Goal: Task Accomplishment & Management: Complete application form

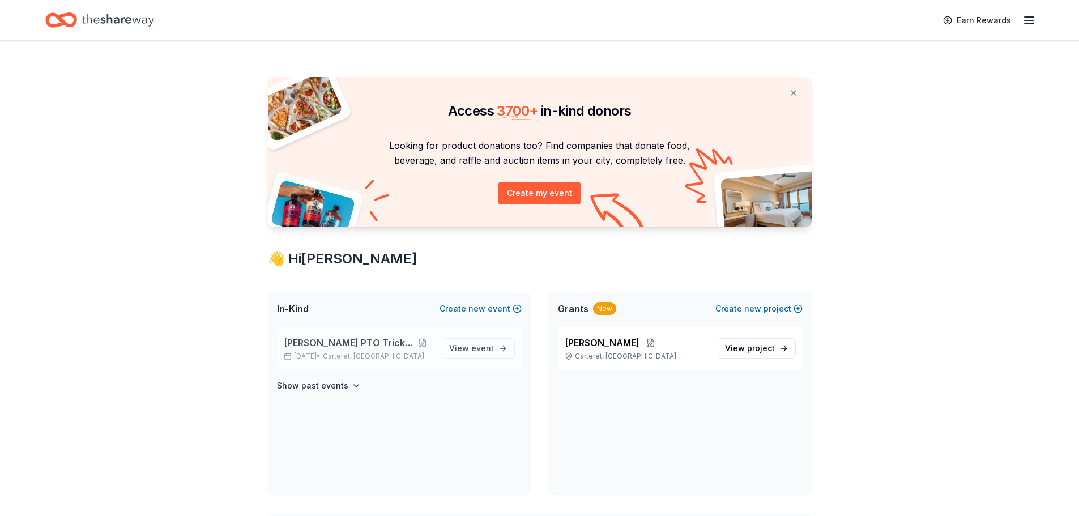
click at [287, 357] on icon at bounding box center [288, 356] width 8 height 8
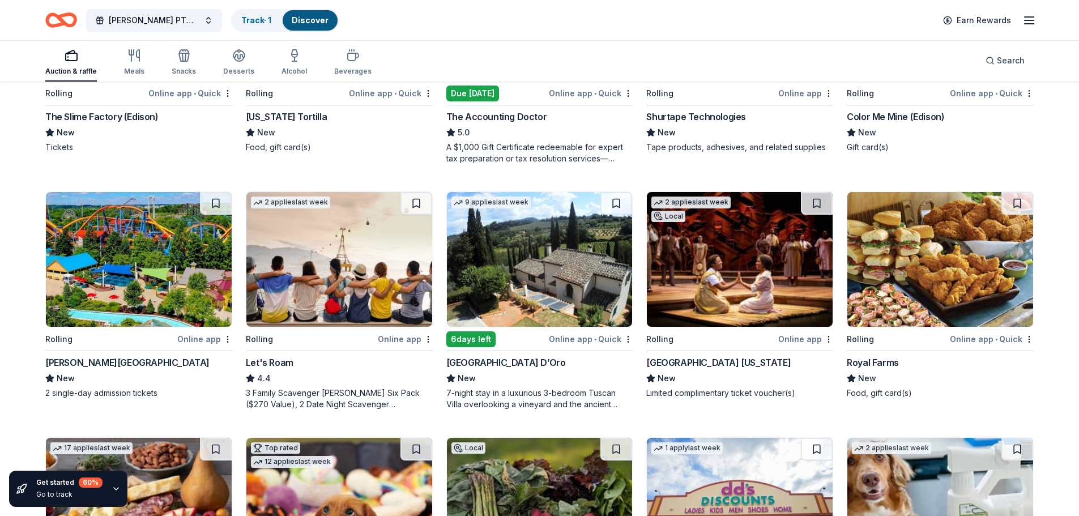
scroll to position [274, 0]
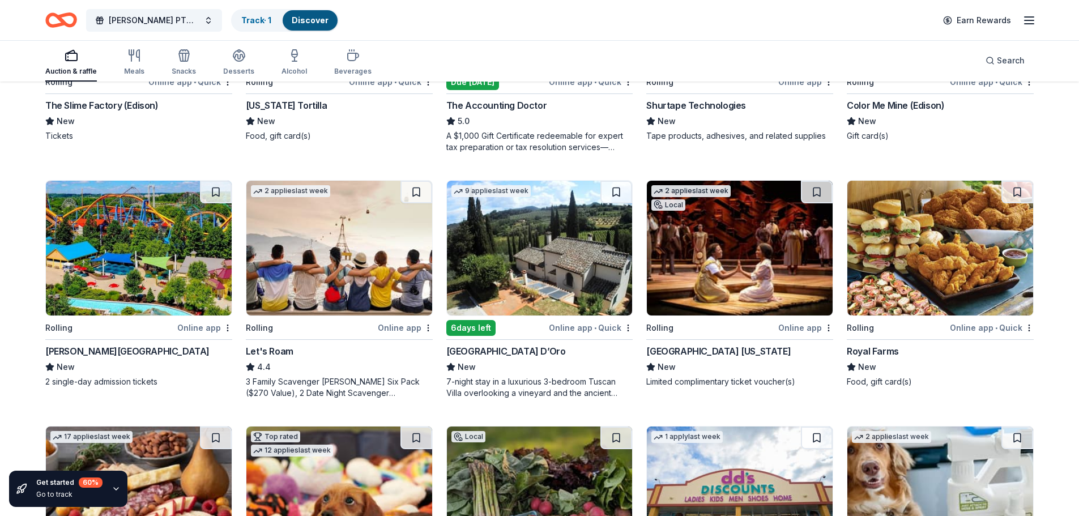
click at [802, 332] on div "Online app" at bounding box center [805, 328] width 55 height 14
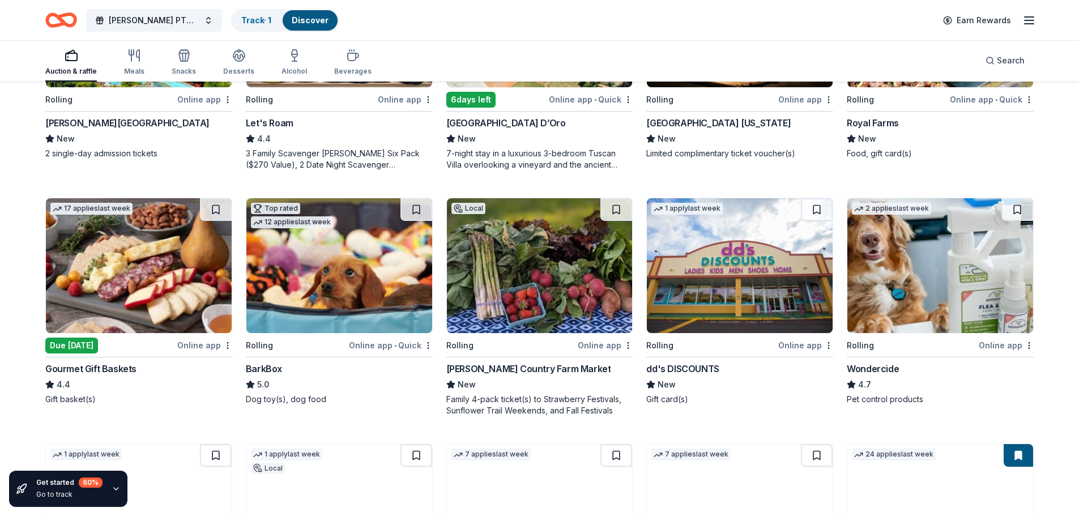
scroll to position [503, 0]
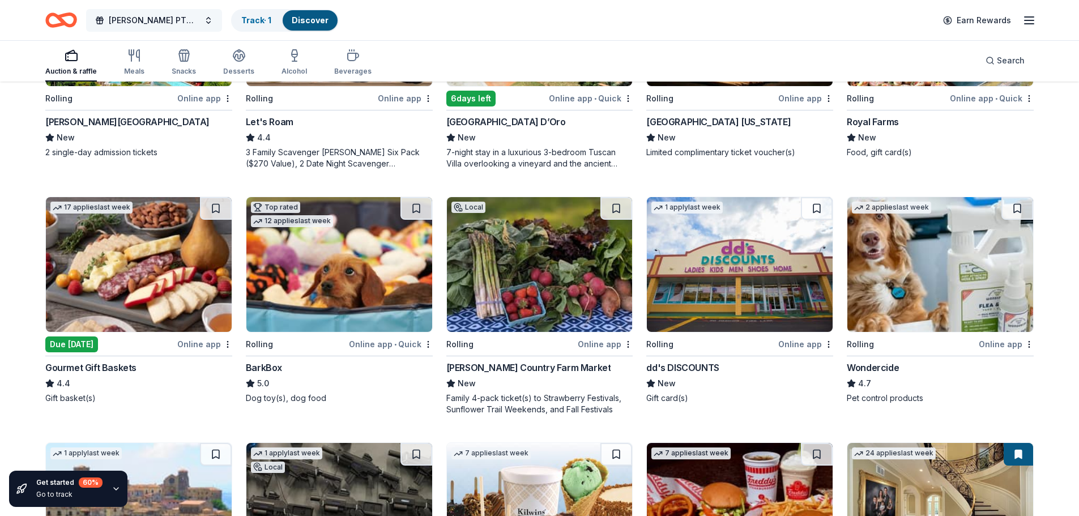
click at [144, 22] on span "[PERSON_NAME] PTO Tricky TRay" at bounding box center [154, 21] width 91 height 14
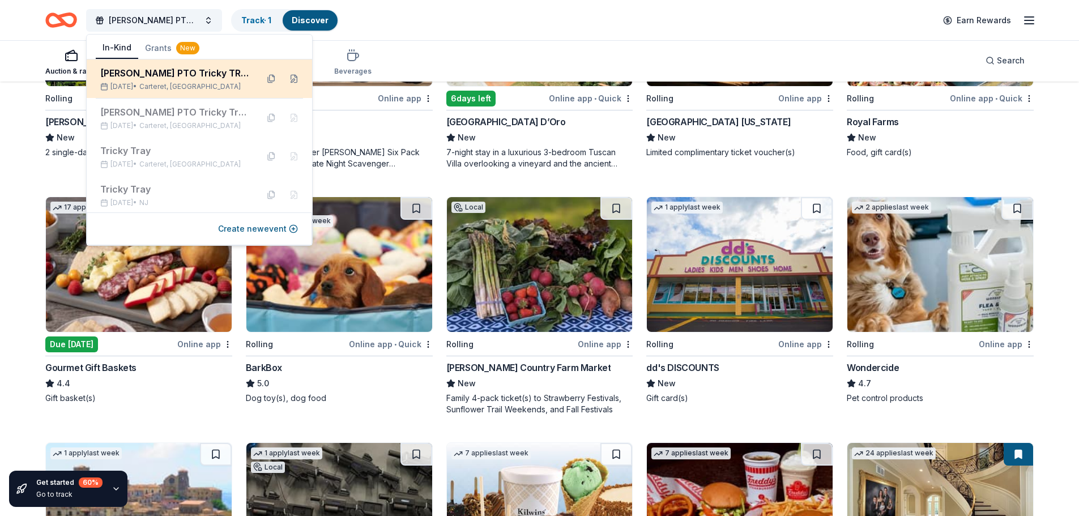
click at [128, 88] on div "Oct 17, 2025 • Carteret, NJ" at bounding box center [174, 86] width 148 height 9
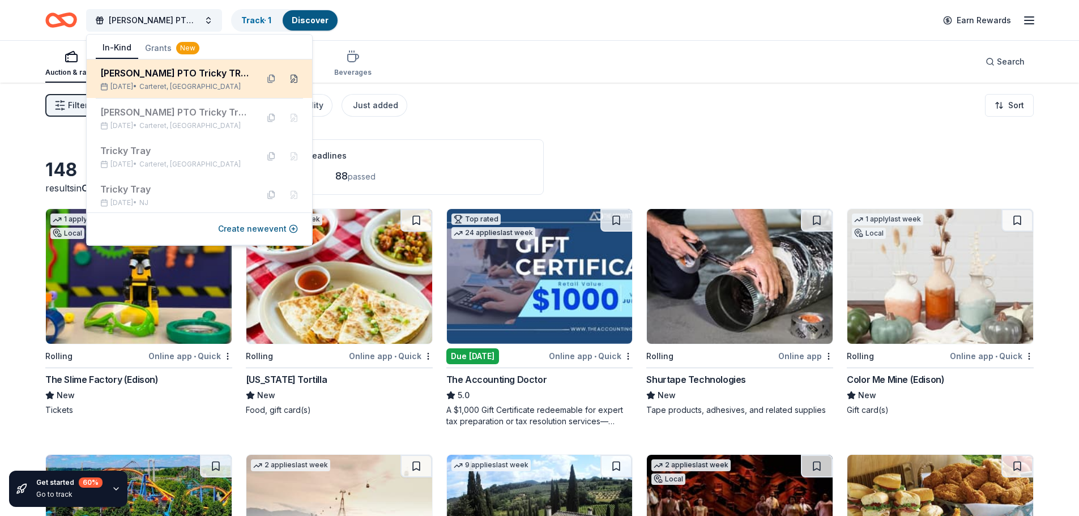
click at [285, 76] on button at bounding box center [294, 79] width 18 height 18
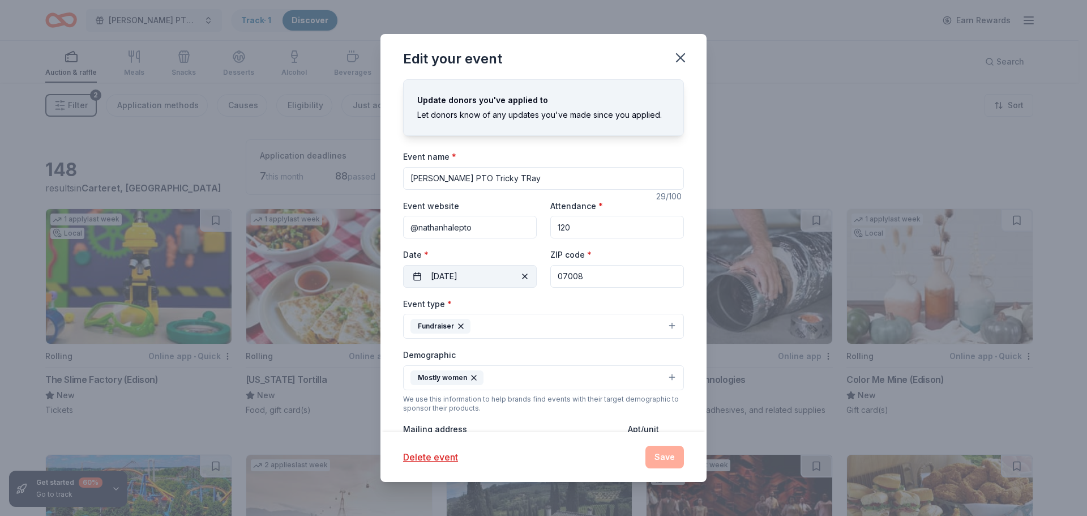
click at [459, 277] on button "[DATE]" at bounding box center [470, 276] width 134 height 23
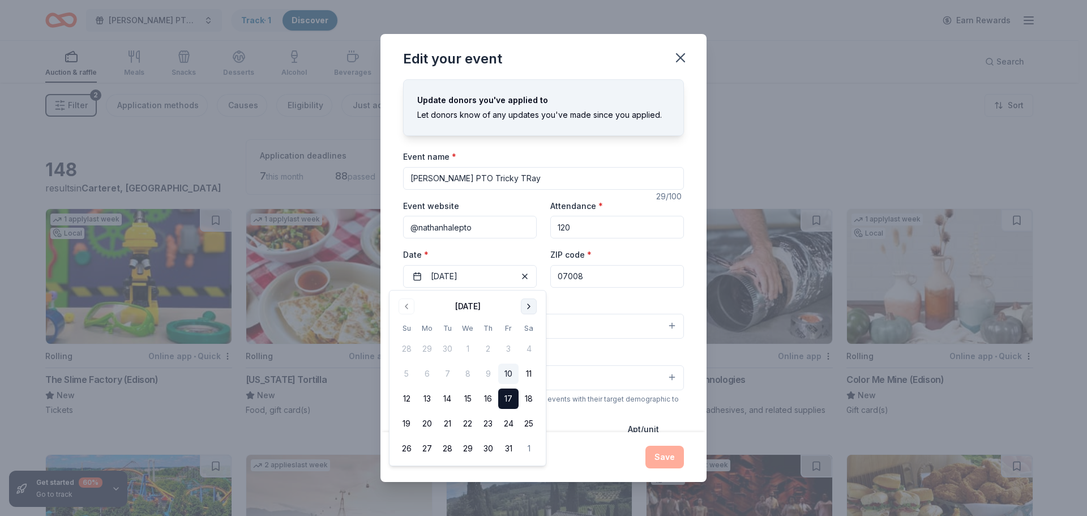
click at [530, 308] on button "Go to next month" at bounding box center [529, 306] width 16 height 16
drag, startPoint x: 511, startPoint y: 371, endPoint x: 555, endPoint y: 419, distance: 64.9
click at [511, 372] on button "7" at bounding box center [508, 374] width 20 height 20
click at [668, 466] on div "Delete event Save" at bounding box center [543, 457] width 281 height 23
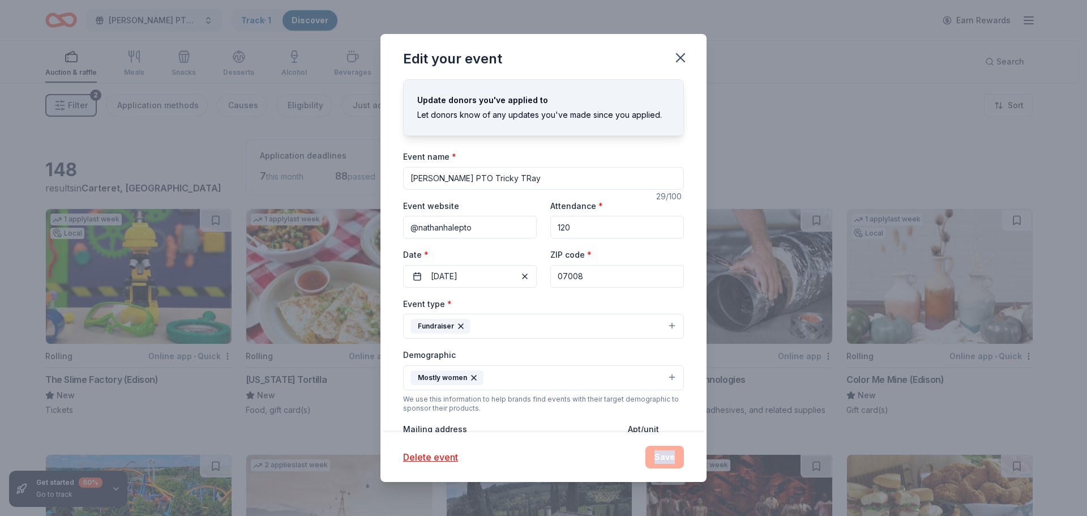
click at [668, 466] on div "Delete event Save" at bounding box center [543, 457] width 281 height 23
click at [668, 462] on div "Delete event Save" at bounding box center [543, 457] width 281 height 23
click at [668, 459] on div "Delete event Save" at bounding box center [543, 457] width 281 height 23
click at [659, 462] on div "Delete event Save" at bounding box center [543, 457] width 281 height 23
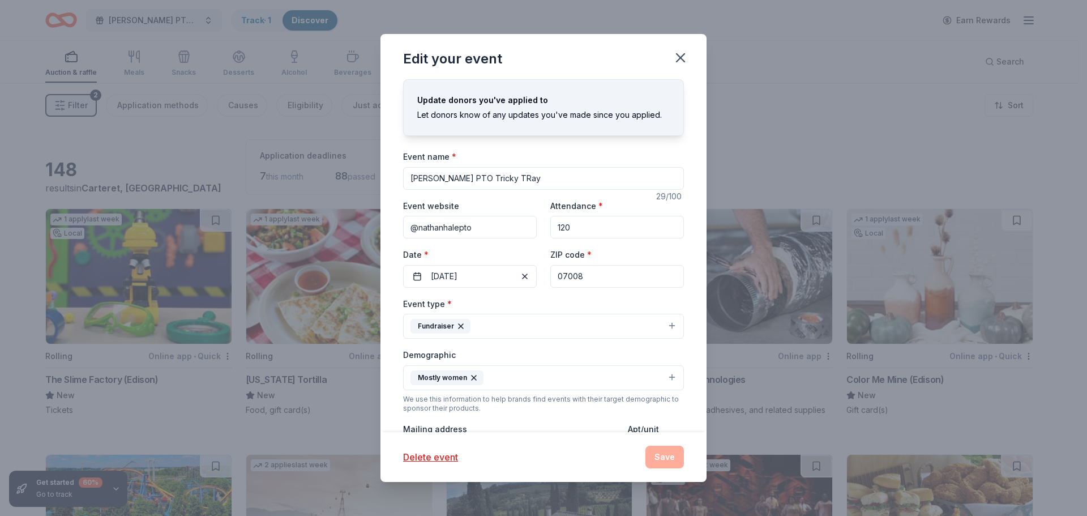
click at [470, 110] on div "Let donors know of any updates you've made since you applied." at bounding box center [543, 115] width 253 height 14
click at [673, 462] on div "Delete event Save" at bounding box center [543, 457] width 281 height 23
click at [427, 457] on button "Delete event" at bounding box center [430, 457] width 55 height 14
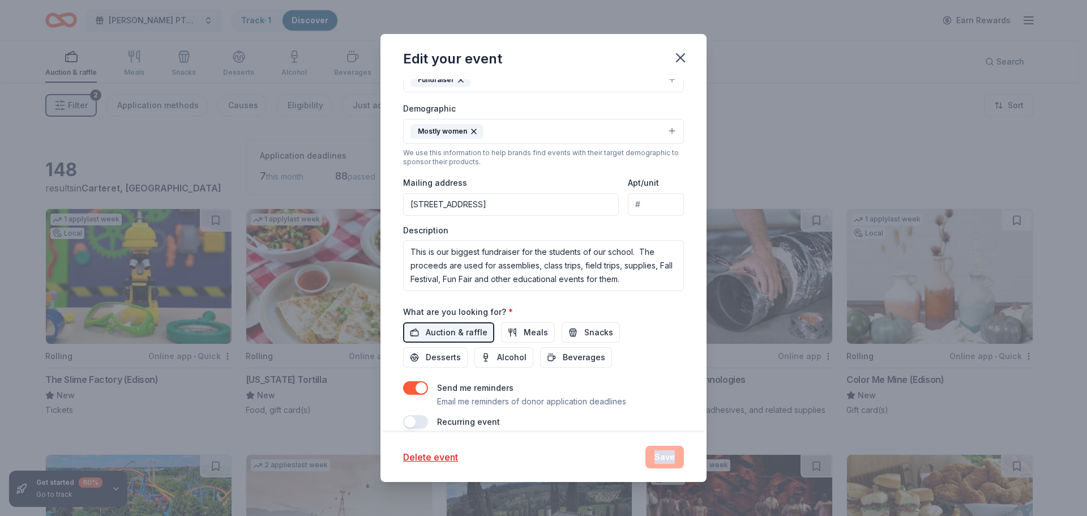
scroll to position [261, 0]
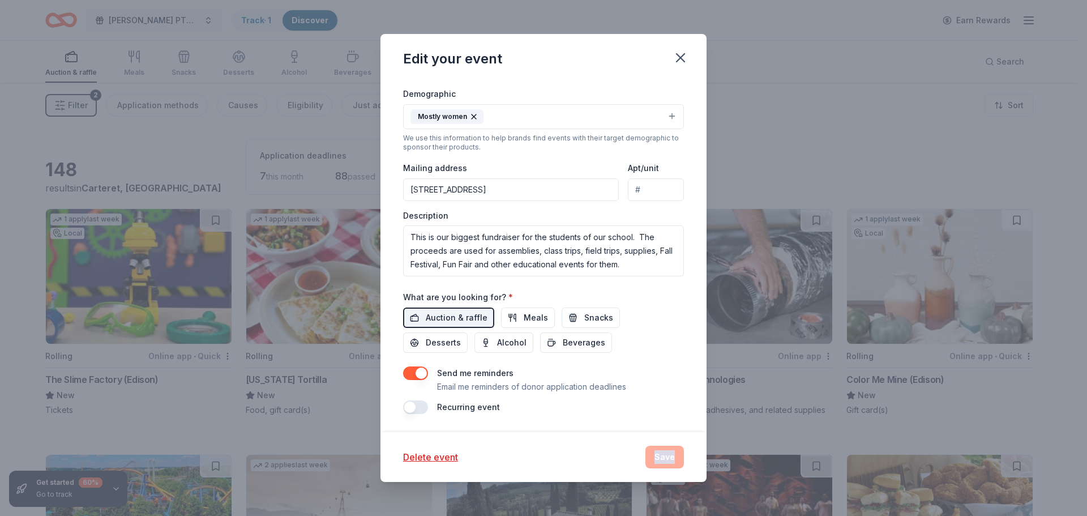
click at [668, 454] on div "Delete event Save" at bounding box center [543, 457] width 281 height 23
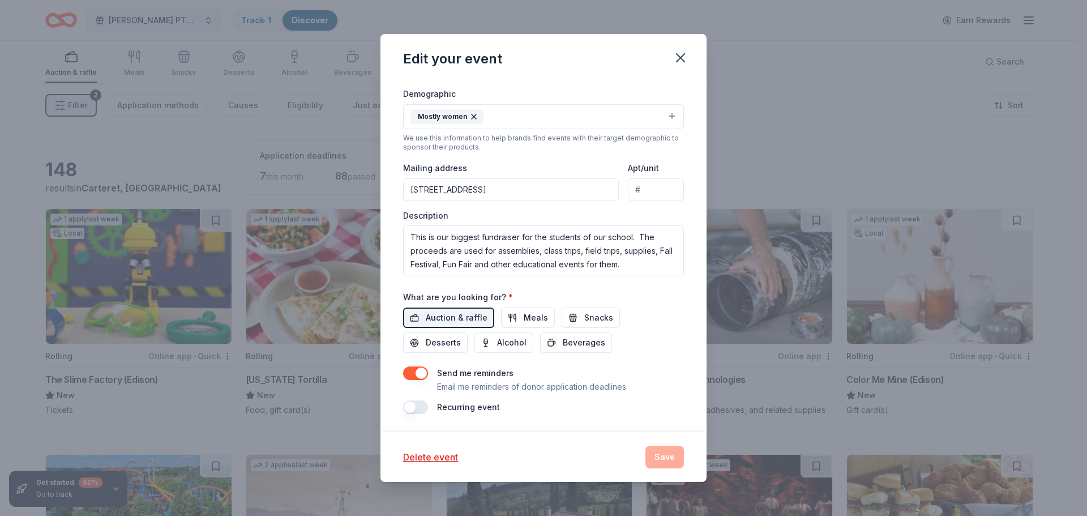
click at [656, 57] on div "Edit your event" at bounding box center [544, 56] width 326 height 45
click at [673, 56] on icon "button" at bounding box center [681, 58] width 16 height 16
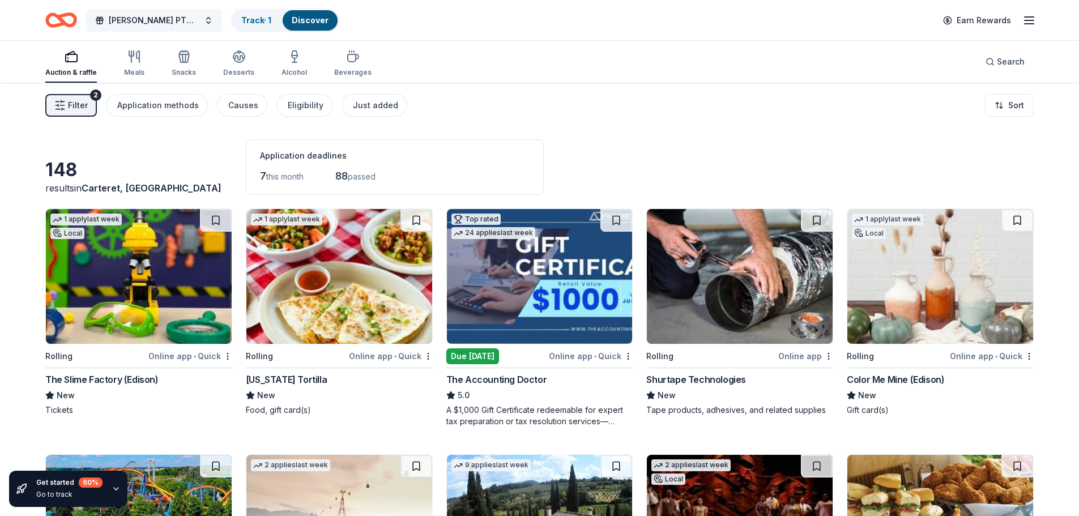
click at [133, 19] on span "[PERSON_NAME] PTO Tricky TRay" at bounding box center [154, 21] width 91 height 14
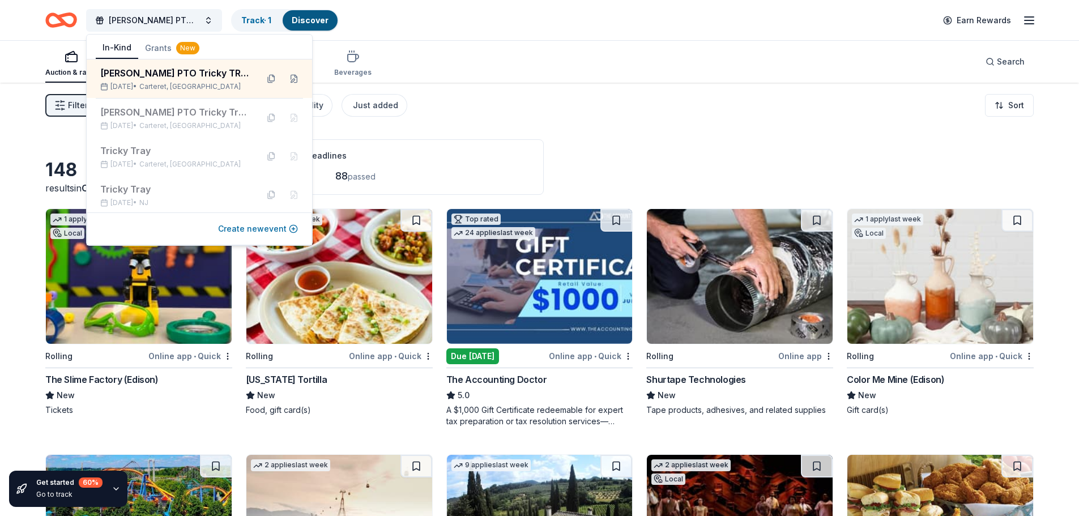
click at [236, 227] on button "Create new event" at bounding box center [258, 229] width 80 height 14
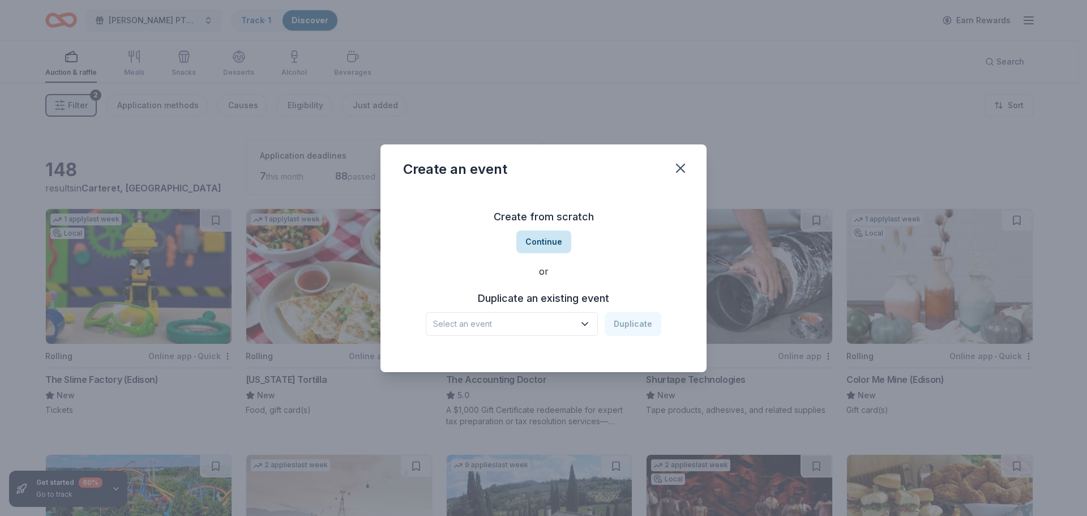
click at [532, 234] on button "Continue" at bounding box center [544, 242] width 55 height 23
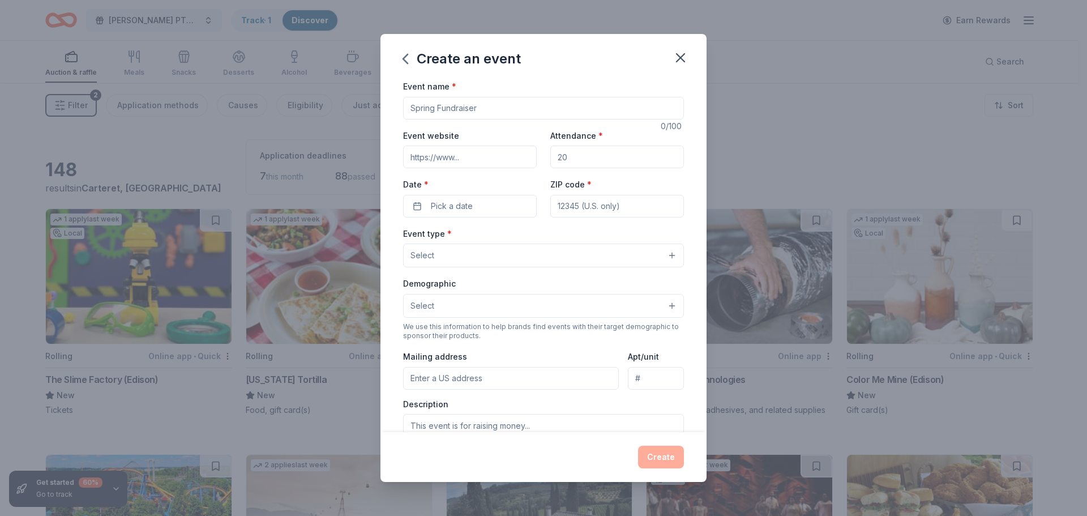
click at [445, 110] on input "Event name *" at bounding box center [543, 108] width 281 height 23
type input "Nathan Hale Elementary School PTO Tricky Tray"
click at [480, 142] on div "Event website" at bounding box center [470, 149] width 134 height 40
click at [475, 154] on input "Event website" at bounding box center [470, 157] width 134 height 23
type input "@nathanhaleschoolpto"
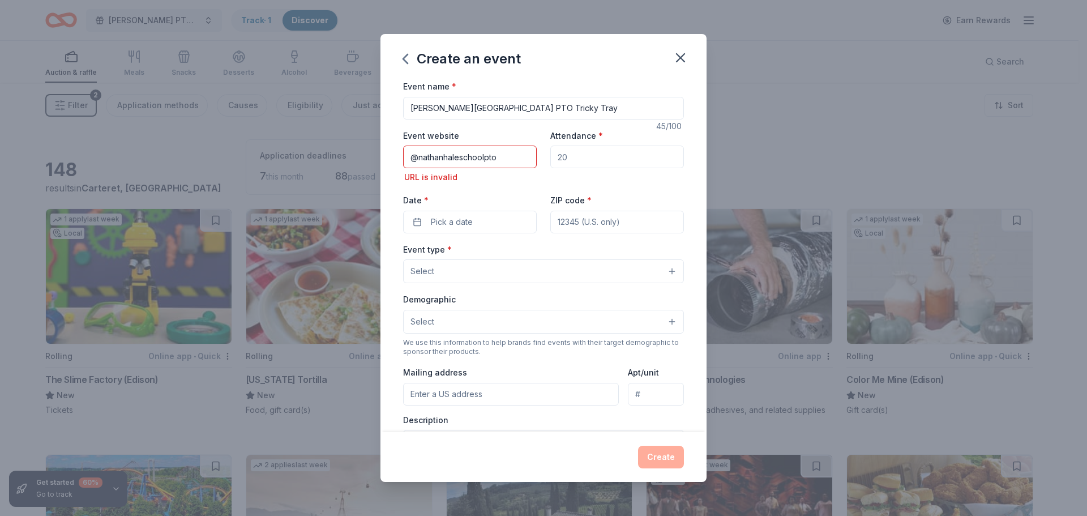
click at [571, 164] on input "Attendance *" at bounding box center [617, 157] width 134 height 23
click at [581, 153] on input "Attendance *" at bounding box center [617, 157] width 134 height 23
click at [562, 155] on input "Attendance *" at bounding box center [617, 157] width 134 height 23
click at [566, 157] on input "Attendance *" at bounding box center [617, 157] width 134 height 23
type input "140"
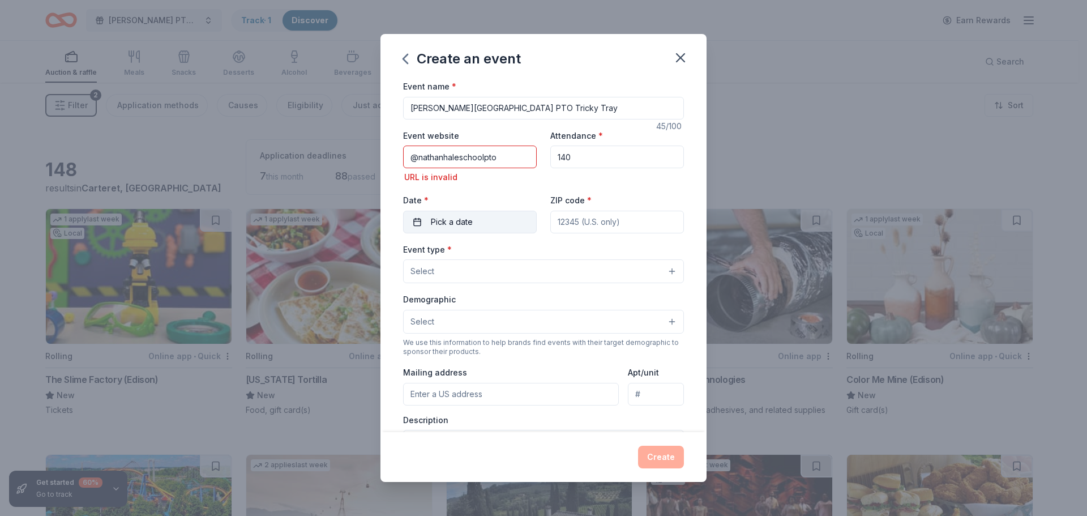
click at [415, 224] on button "Pick a date" at bounding box center [470, 222] width 134 height 23
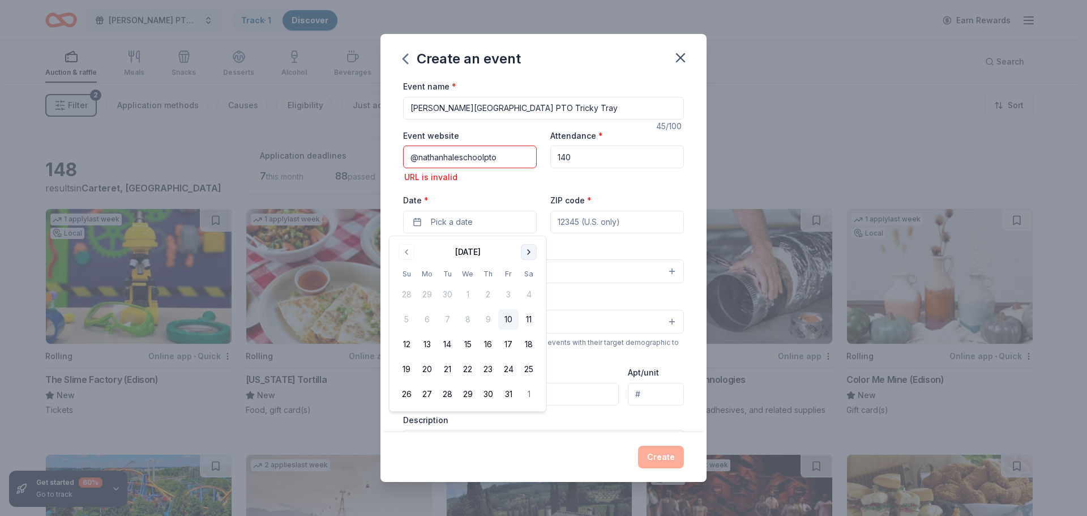
click at [530, 254] on button "Go to next month" at bounding box center [529, 252] width 16 height 16
click at [506, 345] on button "14" at bounding box center [508, 344] width 20 height 20
click at [630, 221] on input "ZIP code *" at bounding box center [617, 222] width 134 height 23
type input "07008"
click at [668, 270] on button "Select" at bounding box center [543, 271] width 281 height 24
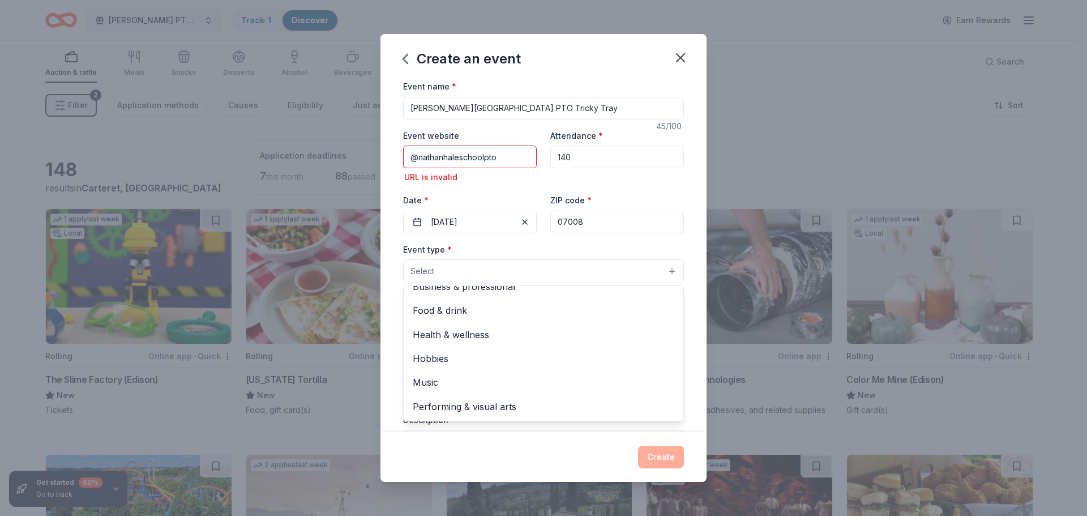
scroll to position [0, 0]
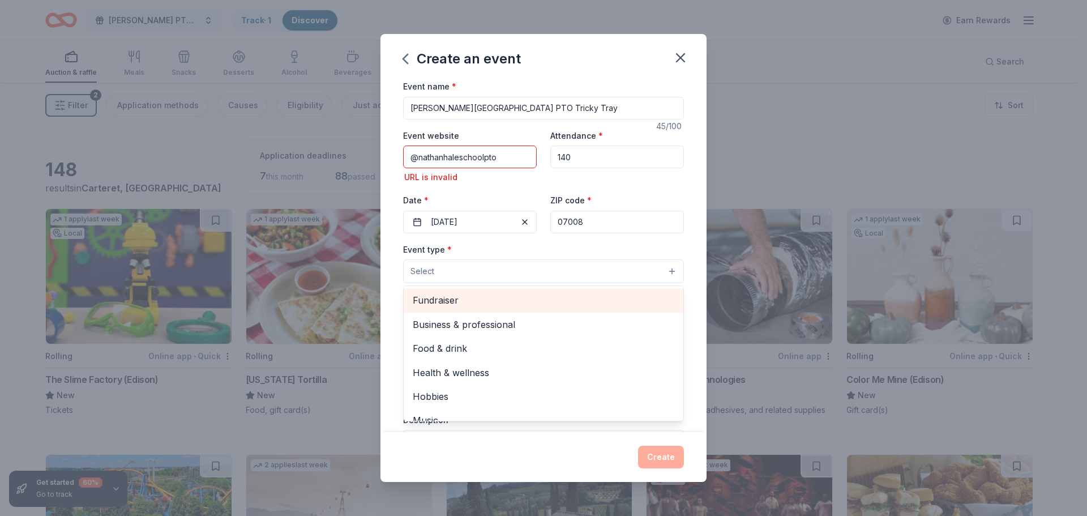
click at [416, 299] on span "Fundraiser" at bounding box center [544, 300] width 262 height 15
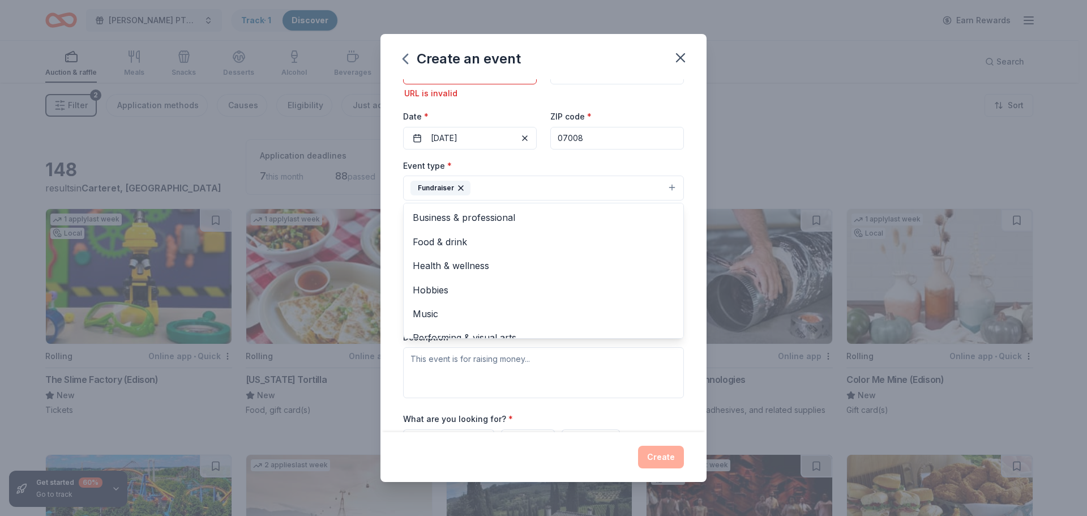
scroll to position [91, 0]
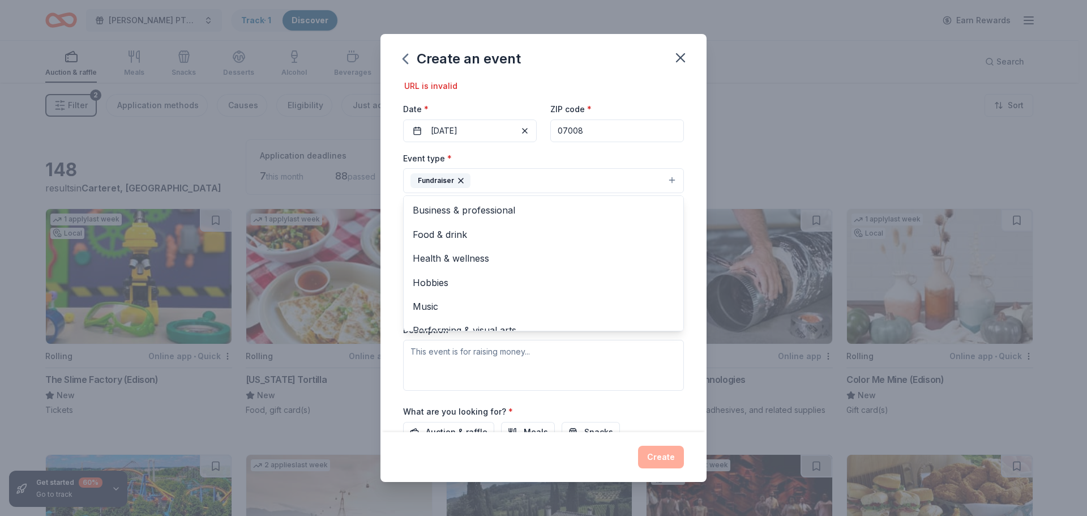
click at [678, 250] on div "Event name * Nathan Hale Elementary School PTO Tricky Tray 45 /100 Event websit…" at bounding box center [544, 255] width 326 height 353
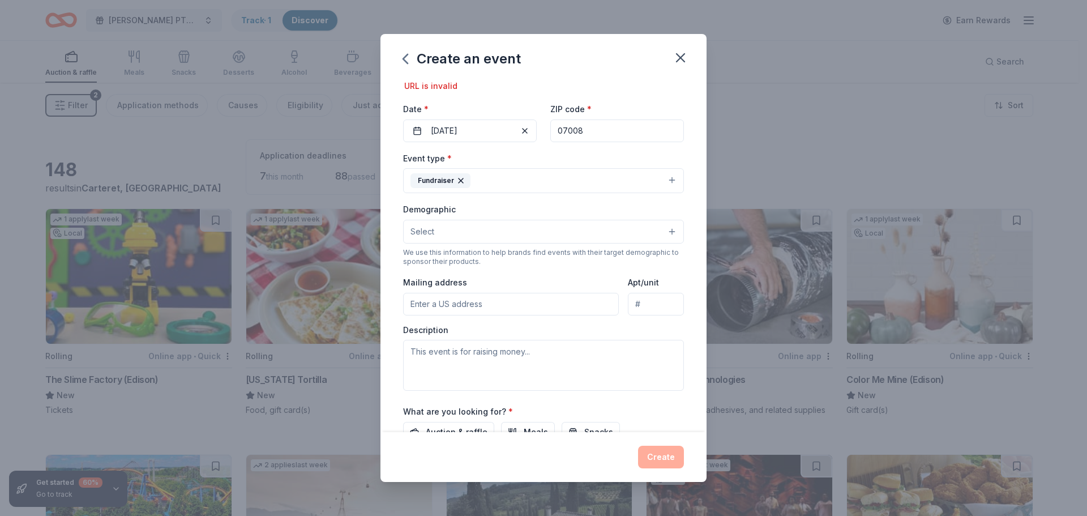
click at [470, 313] on input "Mailing address" at bounding box center [511, 304] width 216 height 23
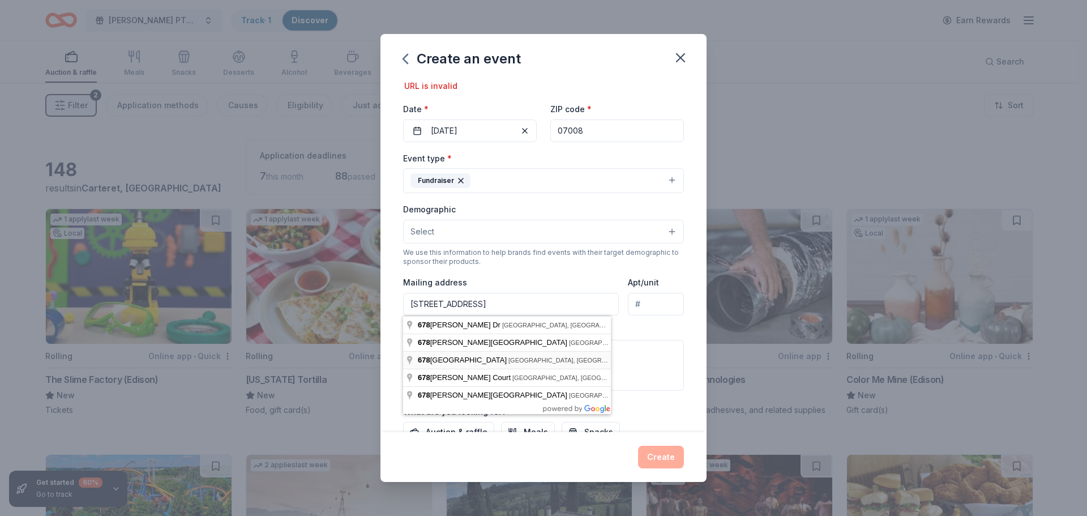
type input "[STREET_ADDRESS]"
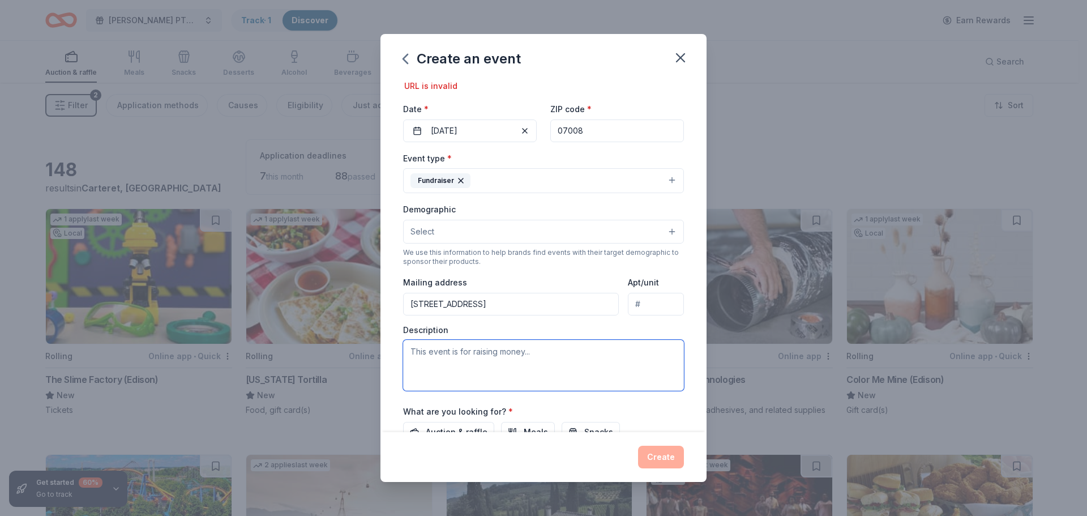
click at [531, 352] on textarea at bounding box center [543, 365] width 281 height 51
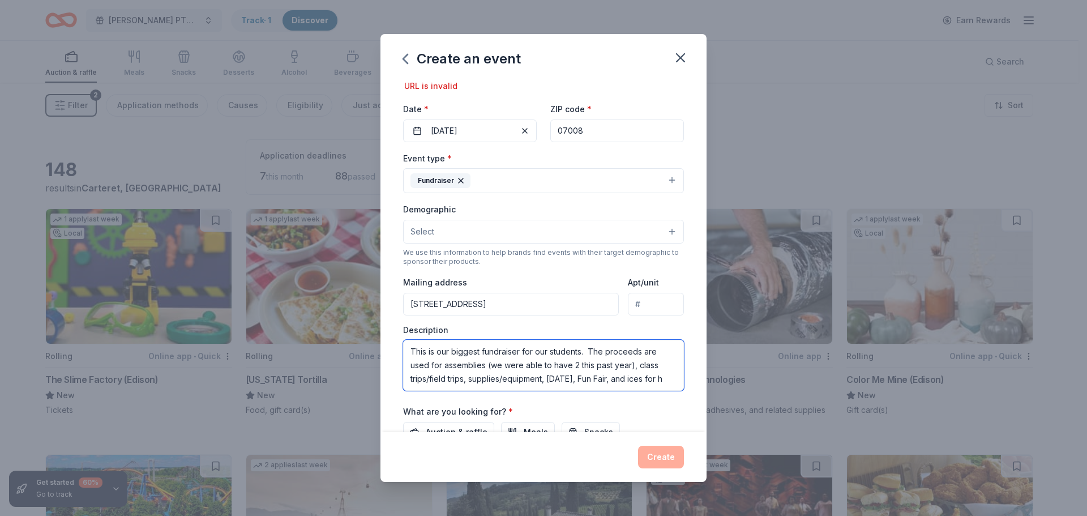
scroll to position [7, 0]
type textarea "This is our biggest fundraiser for our students. The proceeds are used for asse…"
click at [665, 234] on button "Select" at bounding box center [543, 232] width 281 height 24
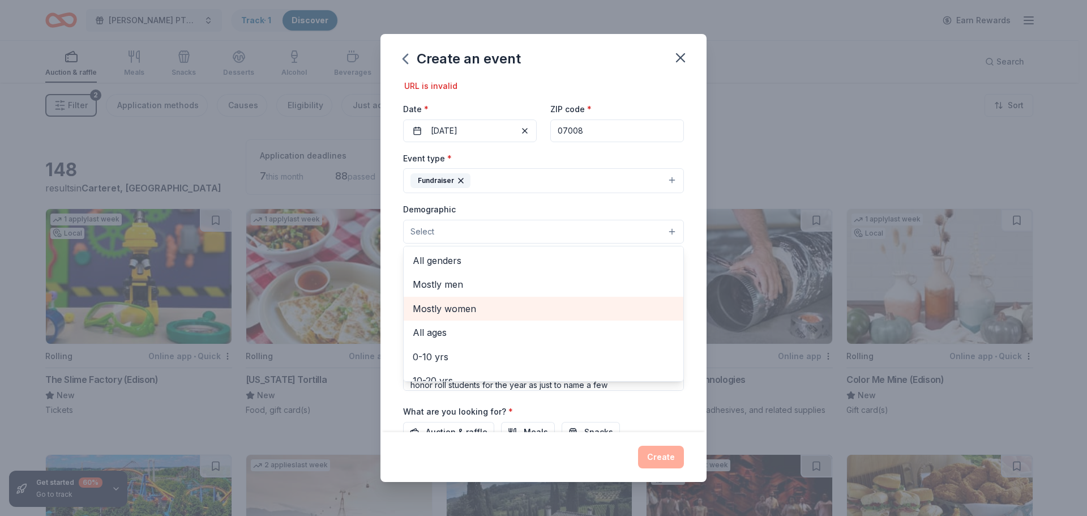
click at [453, 305] on span "Mostly women" at bounding box center [544, 308] width 262 height 15
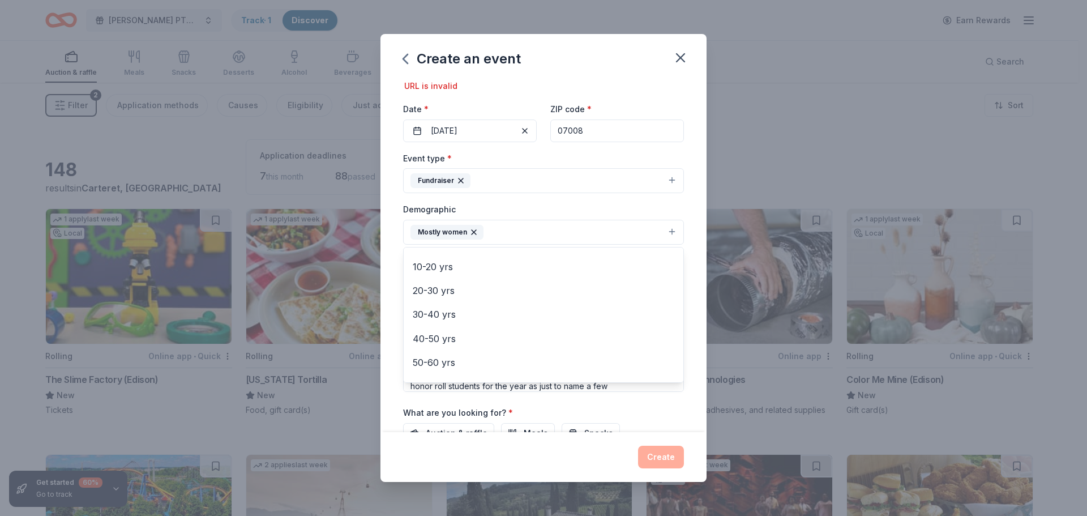
scroll to position [99, 0]
click at [687, 362] on div "Event name * Nathan Hale Elementary School PTO Tricky Tray 45 /100 Event websit…" at bounding box center [544, 255] width 326 height 353
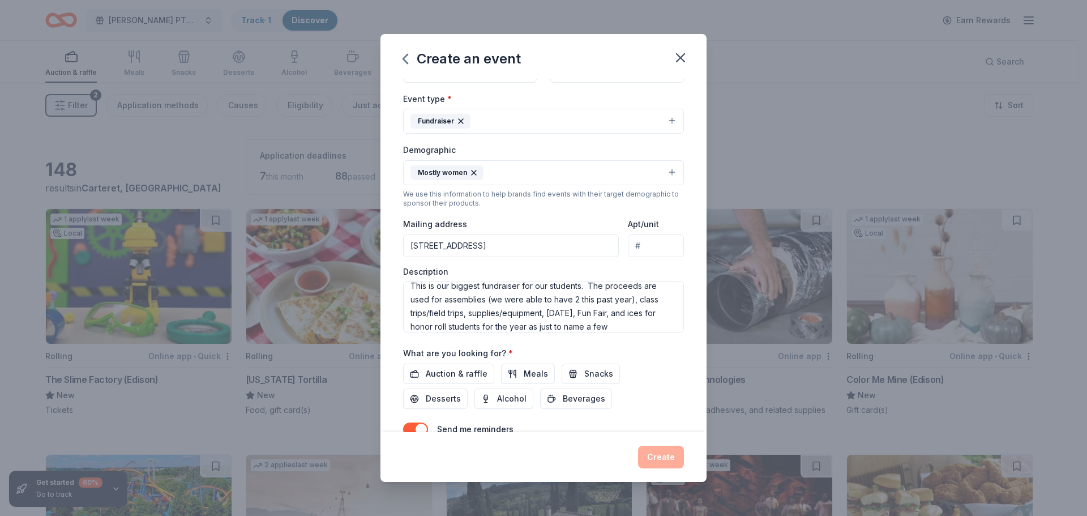
scroll to position [178, 0]
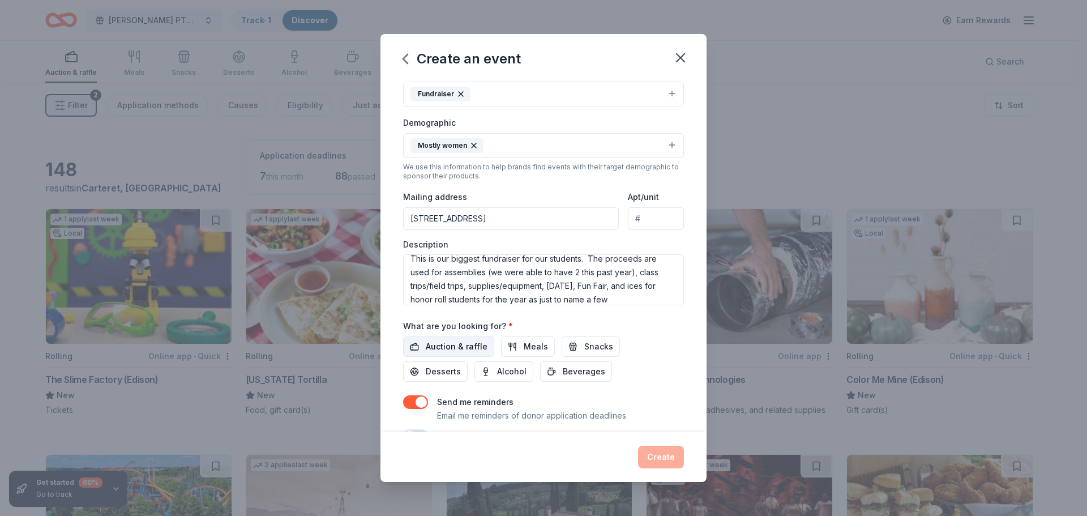
click at [453, 345] on span "Auction & raffle" at bounding box center [457, 347] width 62 height 14
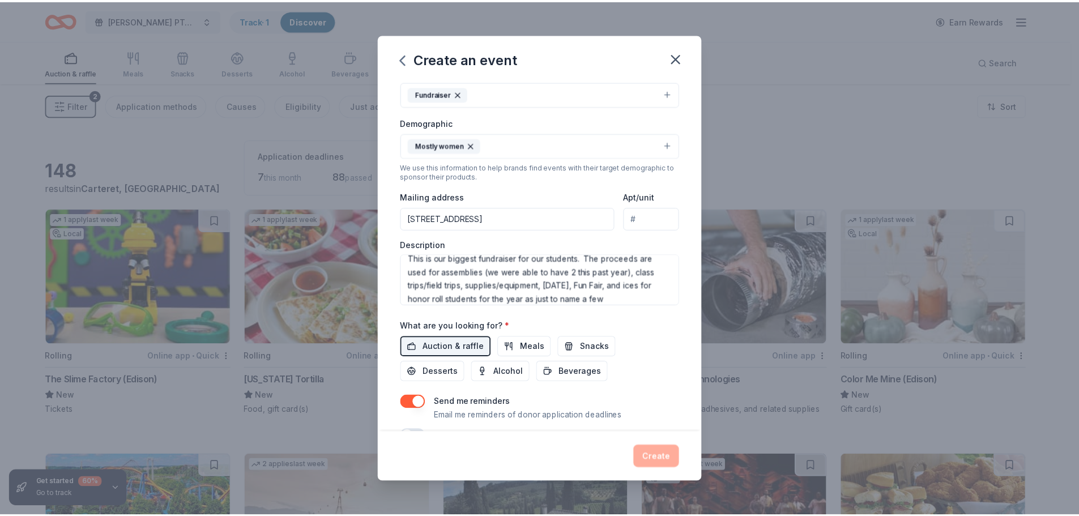
scroll to position [207, 0]
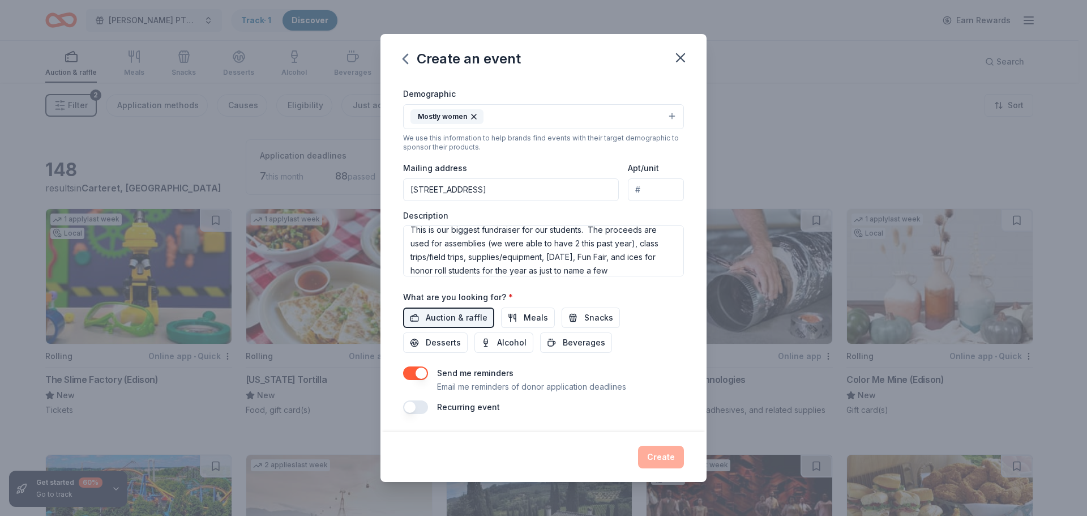
click at [678, 452] on div "Create" at bounding box center [543, 457] width 281 height 23
click at [664, 459] on div "Create" at bounding box center [543, 457] width 281 height 23
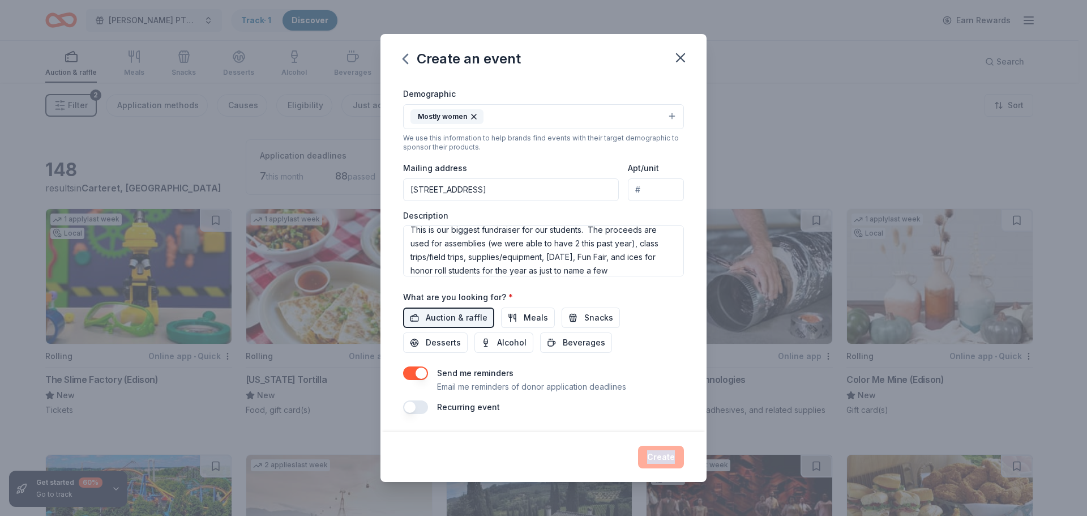
click at [664, 459] on div "Create" at bounding box center [543, 457] width 281 height 23
click at [671, 63] on button "button" at bounding box center [680, 57] width 25 height 25
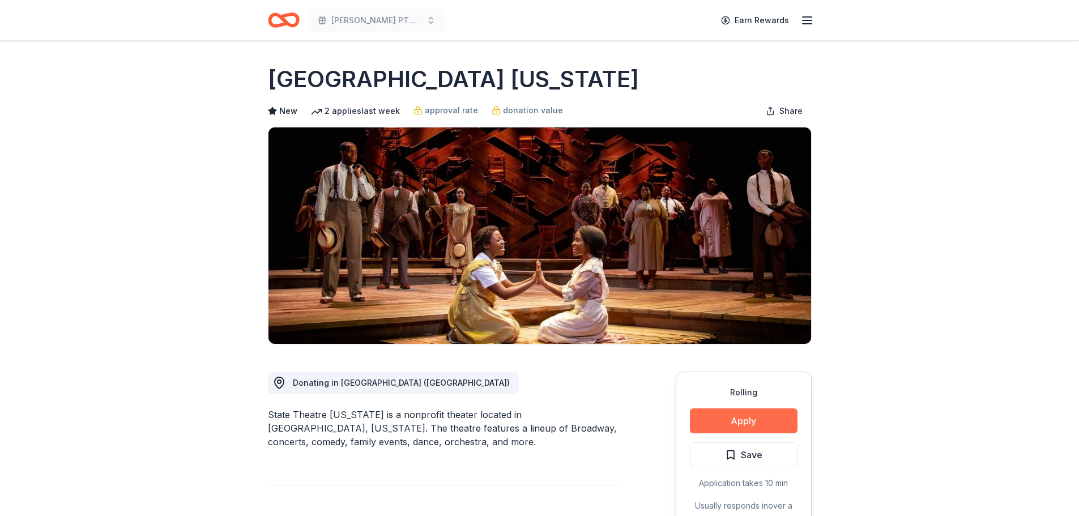
click at [742, 419] on button "Apply" at bounding box center [744, 420] width 108 height 25
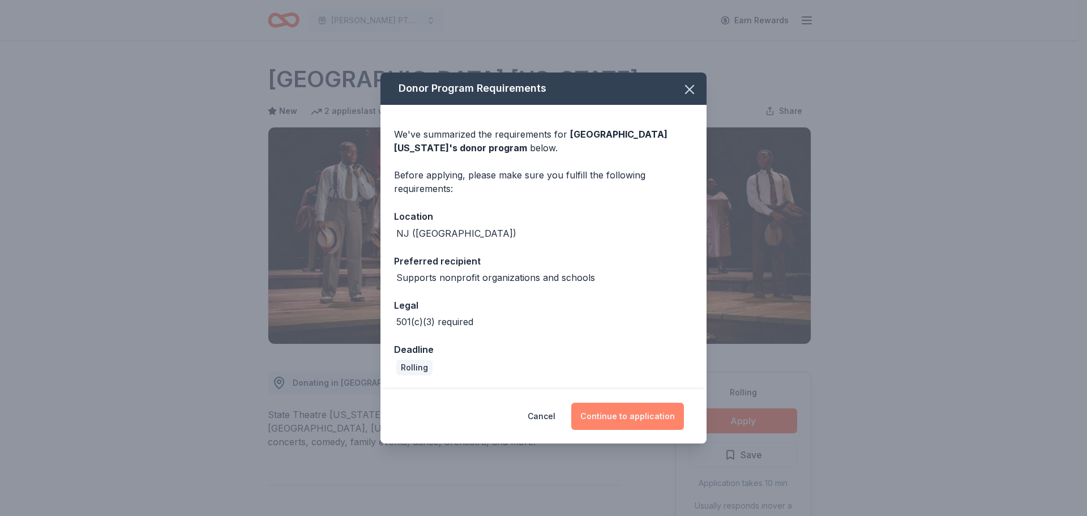
click at [638, 415] on button "Continue to application" at bounding box center [627, 416] width 113 height 27
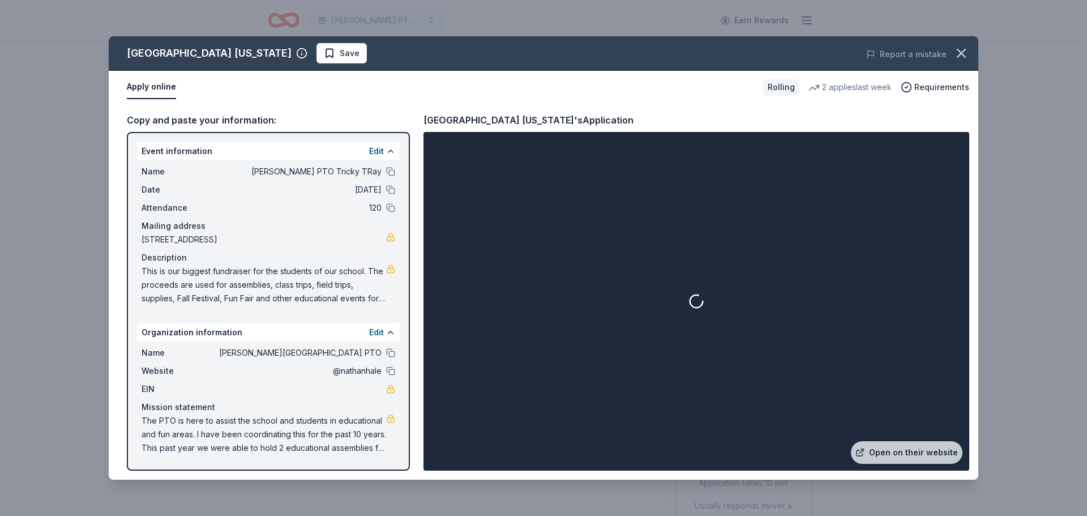
click at [372, 189] on span "[DATE]" at bounding box center [299, 190] width 164 height 14
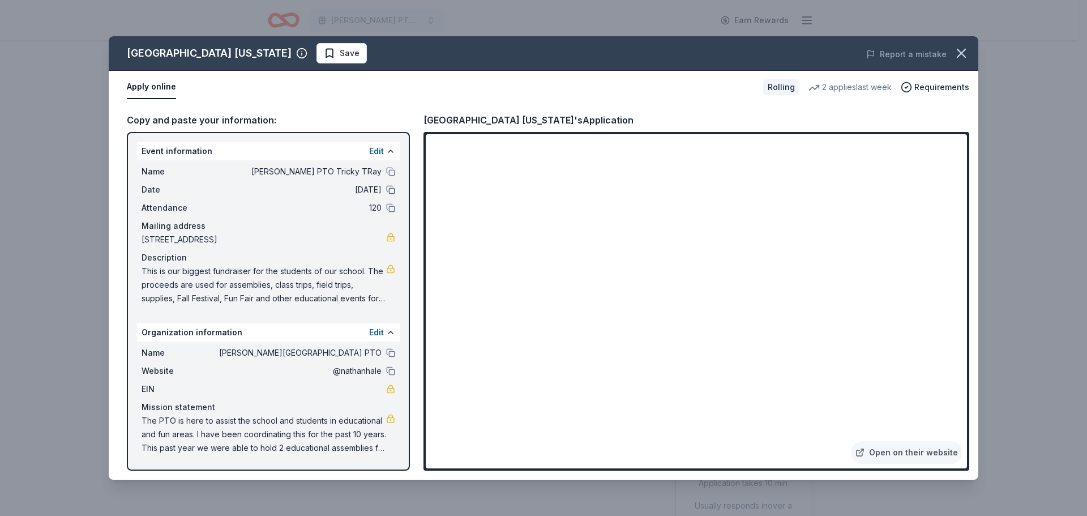
click at [391, 191] on button at bounding box center [390, 189] width 9 height 9
click at [365, 187] on span "[DATE]" at bounding box center [299, 190] width 164 height 14
click at [379, 152] on button "Edit" at bounding box center [376, 151] width 15 height 14
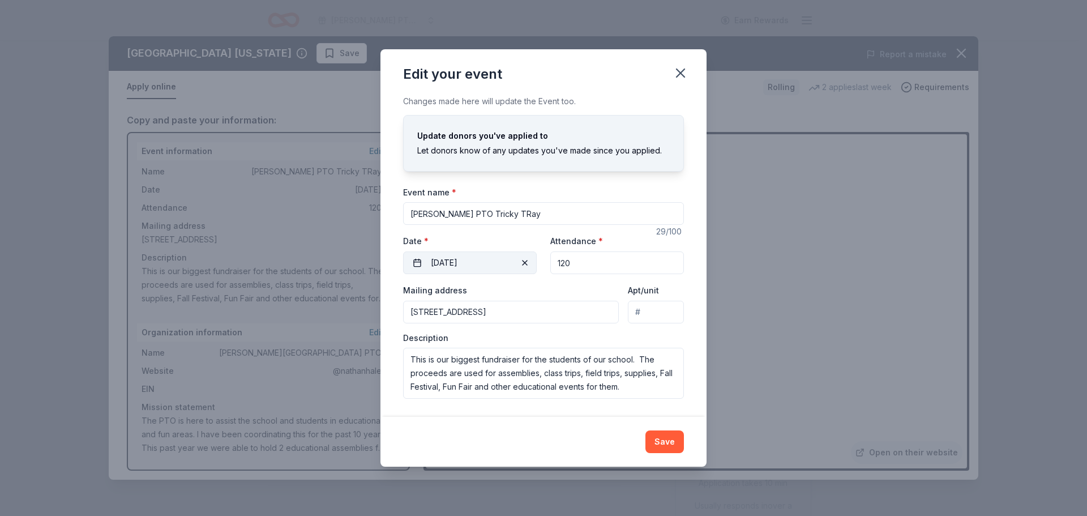
click at [449, 262] on button "[DATE]" at bounding box center [470, 262] width 134 height 23
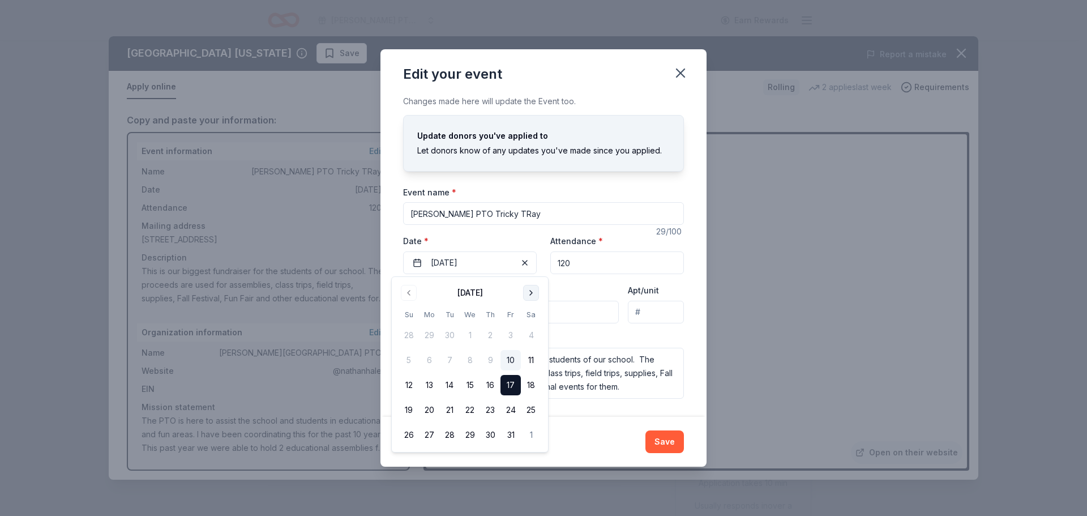
click at [531, 294] on button "Go to next month" at bounding box center [531, 293] width 16 height 16
click at [511, 355] on button "7" at bounding box center [511, 360] width 20 height 20
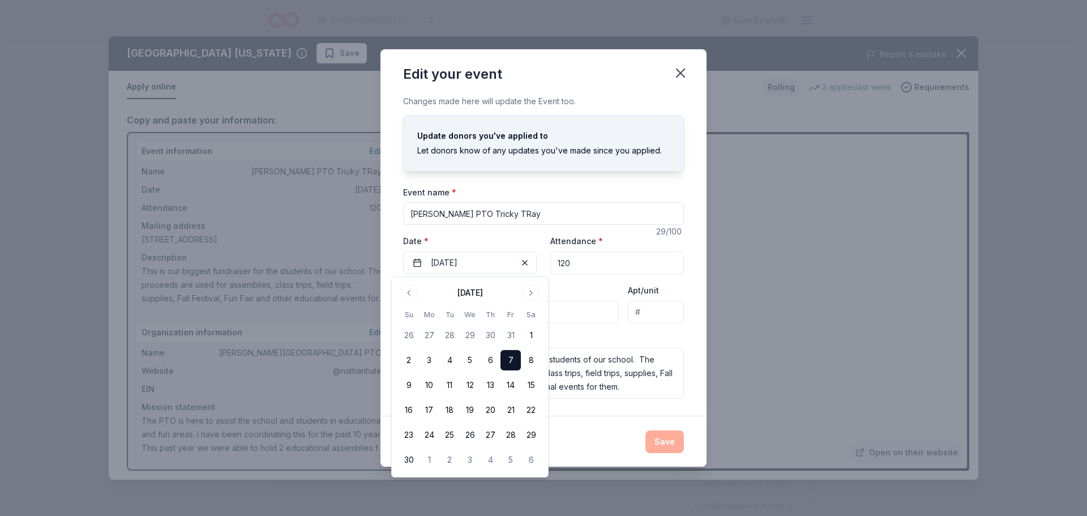
click at [662, 449] on div "Save" at bounding box center [543, 441] width 281 height 23
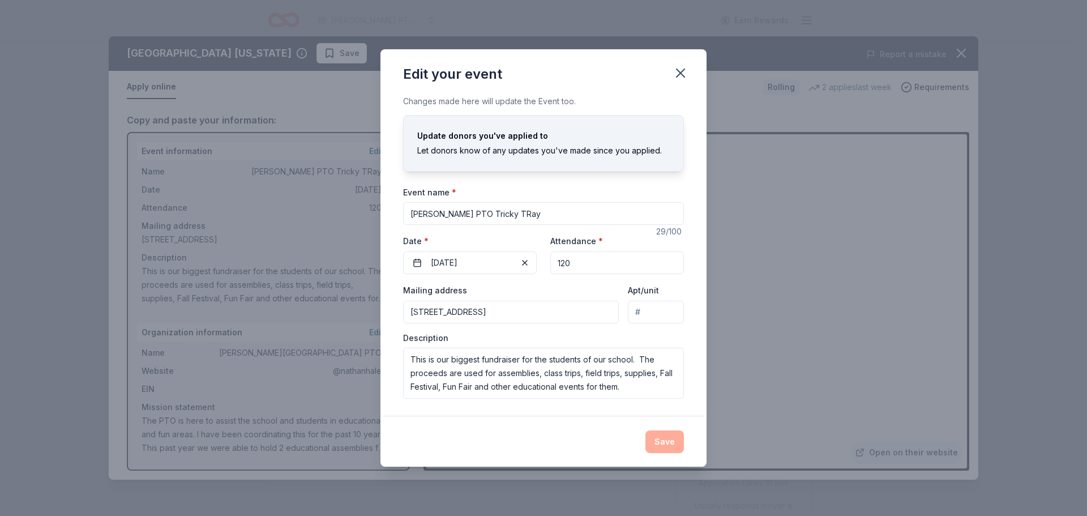
click at [697, 66] on div "Edit your event" at bounding box center [544, 71] width 326 height 45
click at [675, 76] on icon "button" at bounding box center [681, 73] width 16 height 16
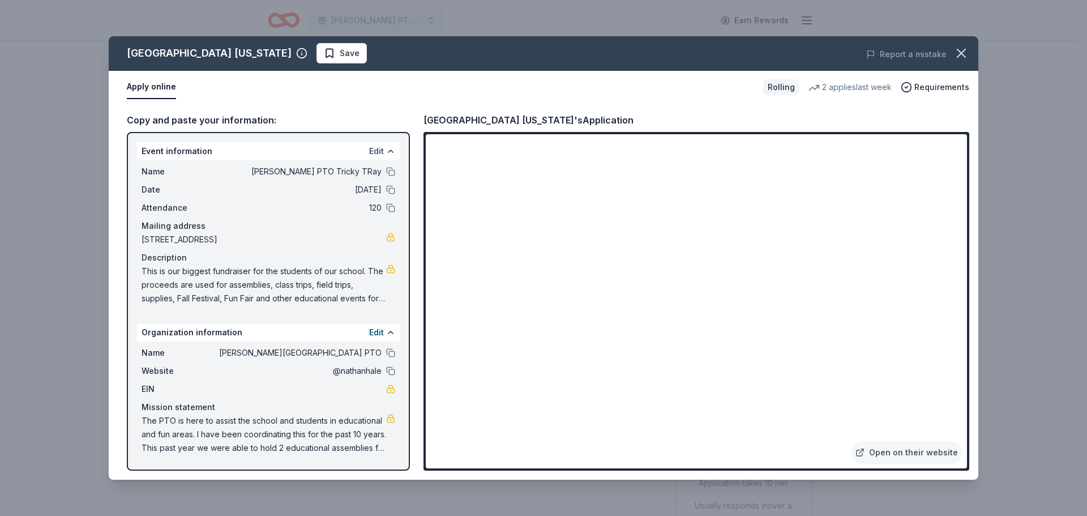
click at [372, 151] on button "Edit" at bounding box center [376, 151] width 15 height 14
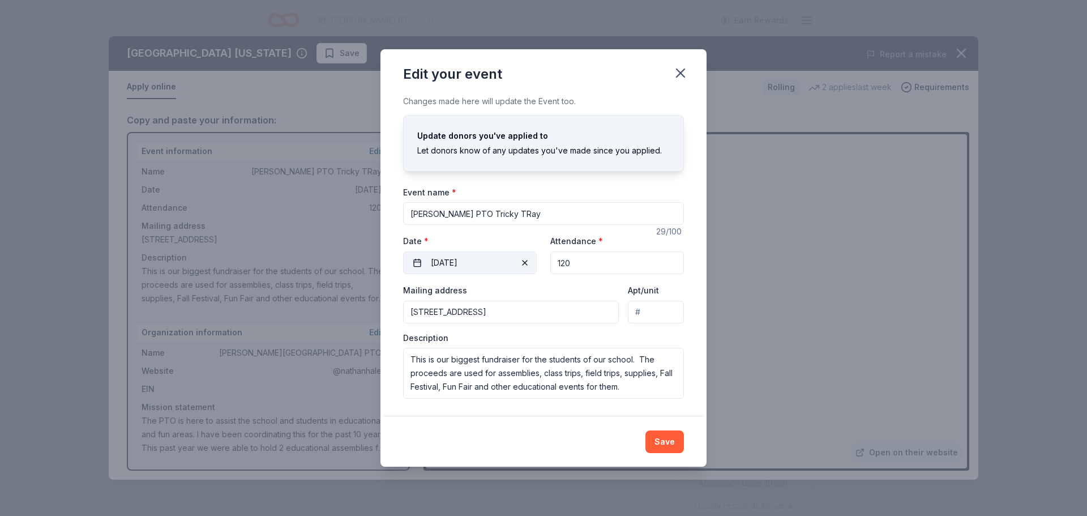
click at [447, 255] on button "[DATE]" at bounding box center [470, 262] width 134 height 23
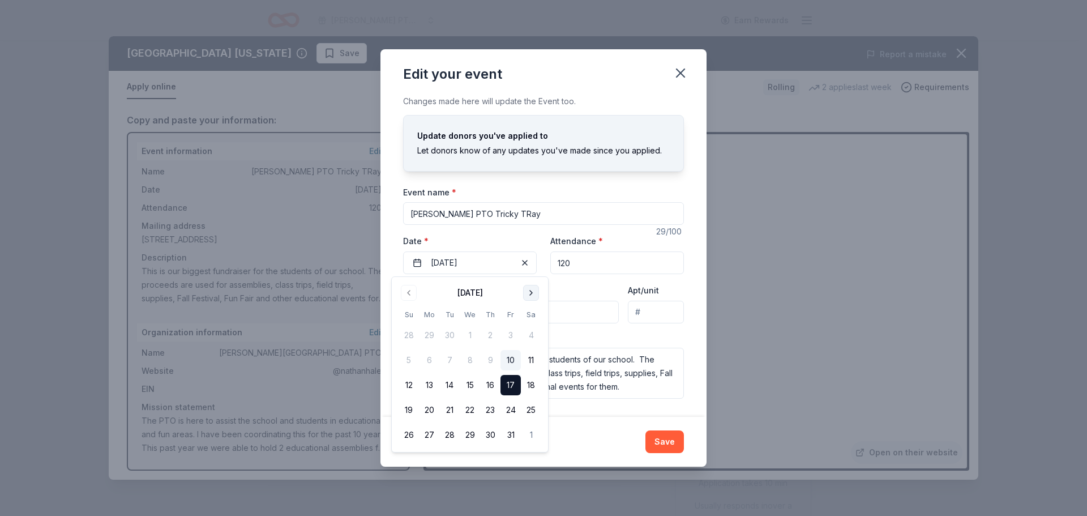
click at [531, 291] on button "Go to next month" at bounding box center [531, 293] width 16 height 16
click at [515, 384] on button "14" at bounding box center [511, 385] width 20 height 20
click at [666, 448] on div "Save" at bounding box center [543, 441] width 281 height 23
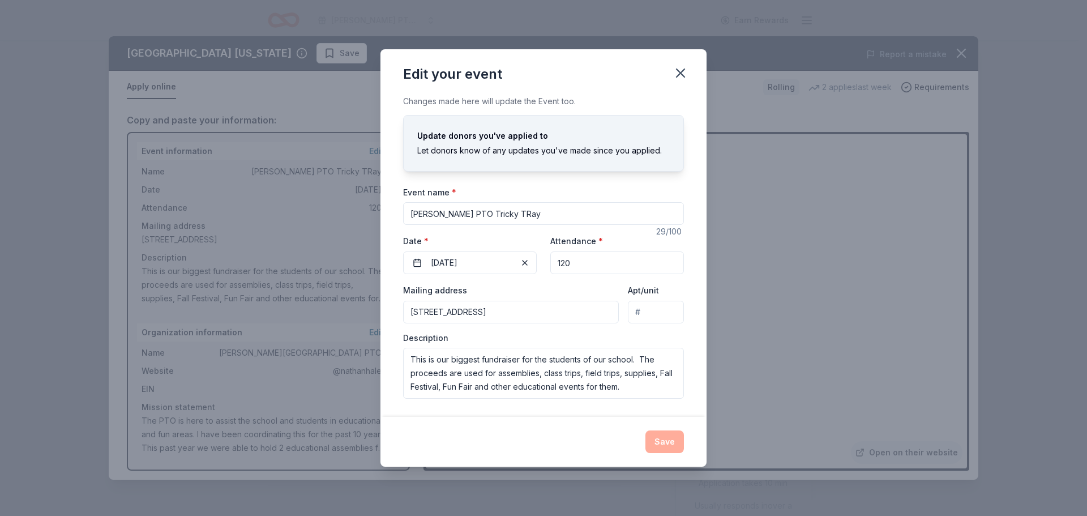
click at [666, 447] on div "Save" at bounding box center [543, 441] width 281 height 23
click at [669, 428] on div "Save" at bounding box center [544, 442] width 326 height 50
click at [669, 447] on div "Save" at bounding box center [543, 441] width 281 height 23
click at [510, 138] on div "Update donors you've applied to" at bounding box center [543, 136] width 253 height 14
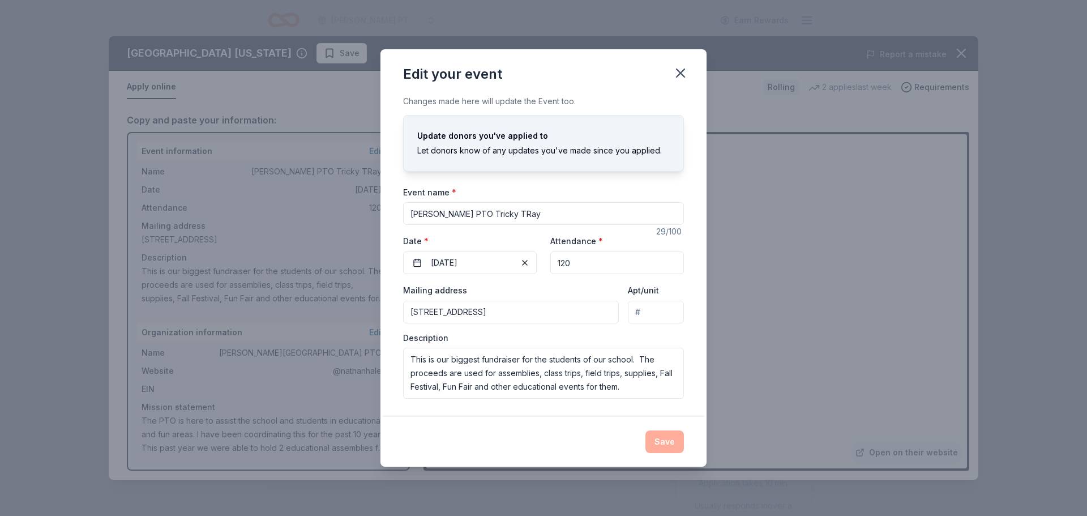
click at [653, 440] on div "Save" at bounding box center [543, 441] width 281 height 23
click at [668, 441] on div "Save" at bounding box center [543, 441] width 281 height 23
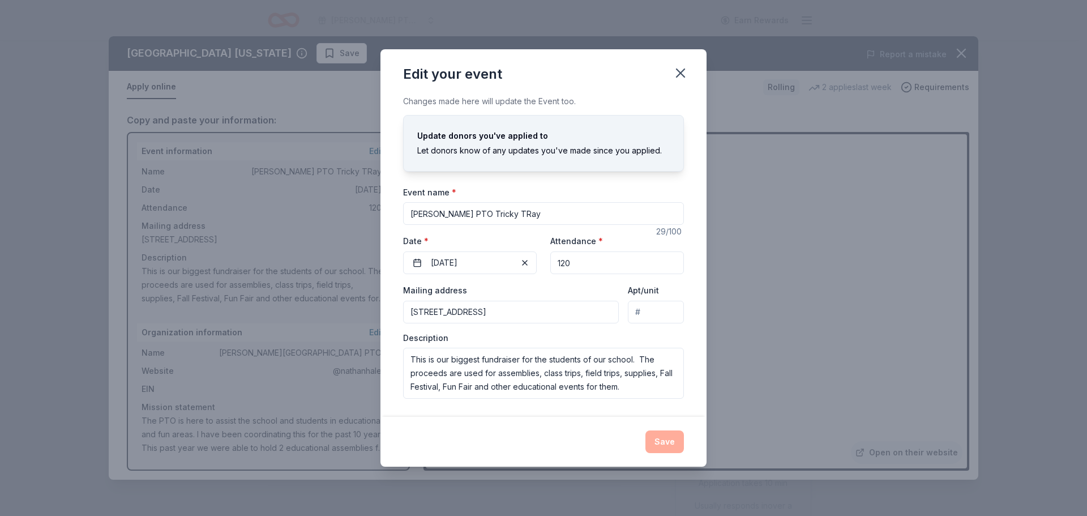
click at [695, 64] on div "Edit your event" at bounding box center [544, 71] width 326 height 45
click at [677, 76] on icon "button" at bounding box center [681, 73] width 8 height 8
click at [681, 156] on div "Update donors you've applied to Let donors know of any updates you've made sinc…" at bounding box center [544, 150] width 280 height 42
click at [540, 104] on div "Changes made here will update the Event too." at bounding box center [543, 102] width 281 height 14
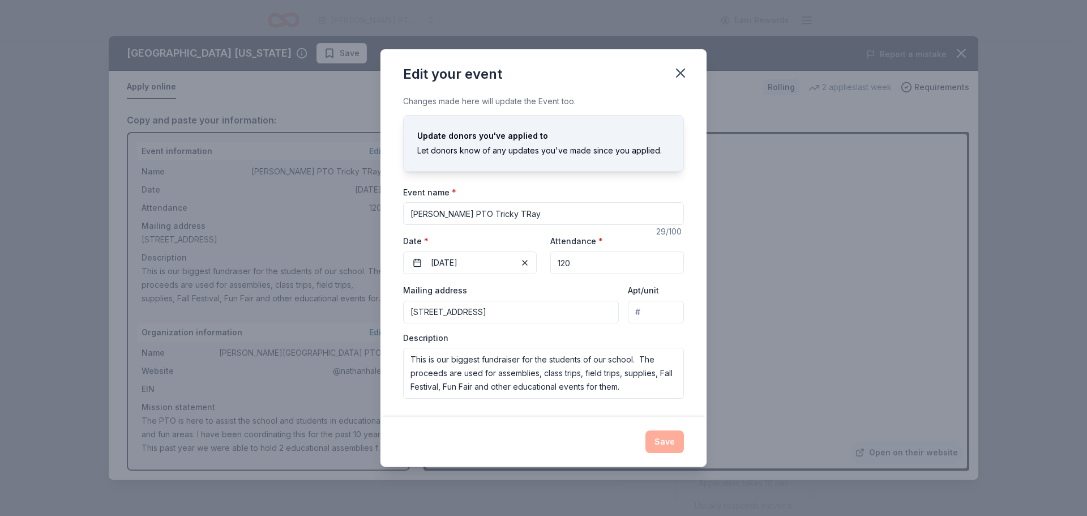
click at [661, 437] on div "Save" at bounding box center [543, 441] width 281 height 23
drag, startPoint x: 661, startPoint y: 437, endPoint x: 660, endPoint y: 432, distance: 5.7
click at [660, 433] on div "Save" at bounding box center [543, 441] width 281 height 23
